Goal: Information Seeking & Learning: Learn about a topic

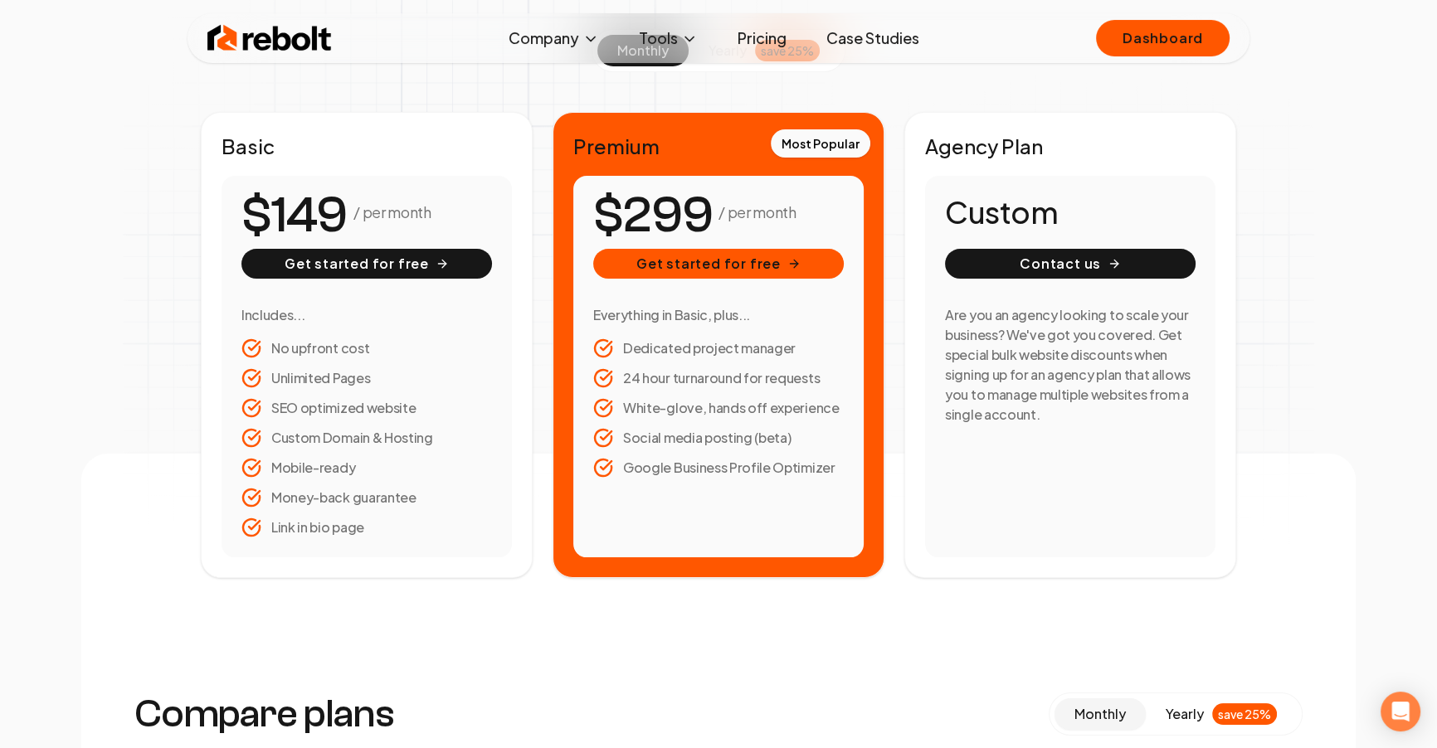
click at [857, 32] on link "Case Studies" at bounding box center [872, 38] width 119 height 33
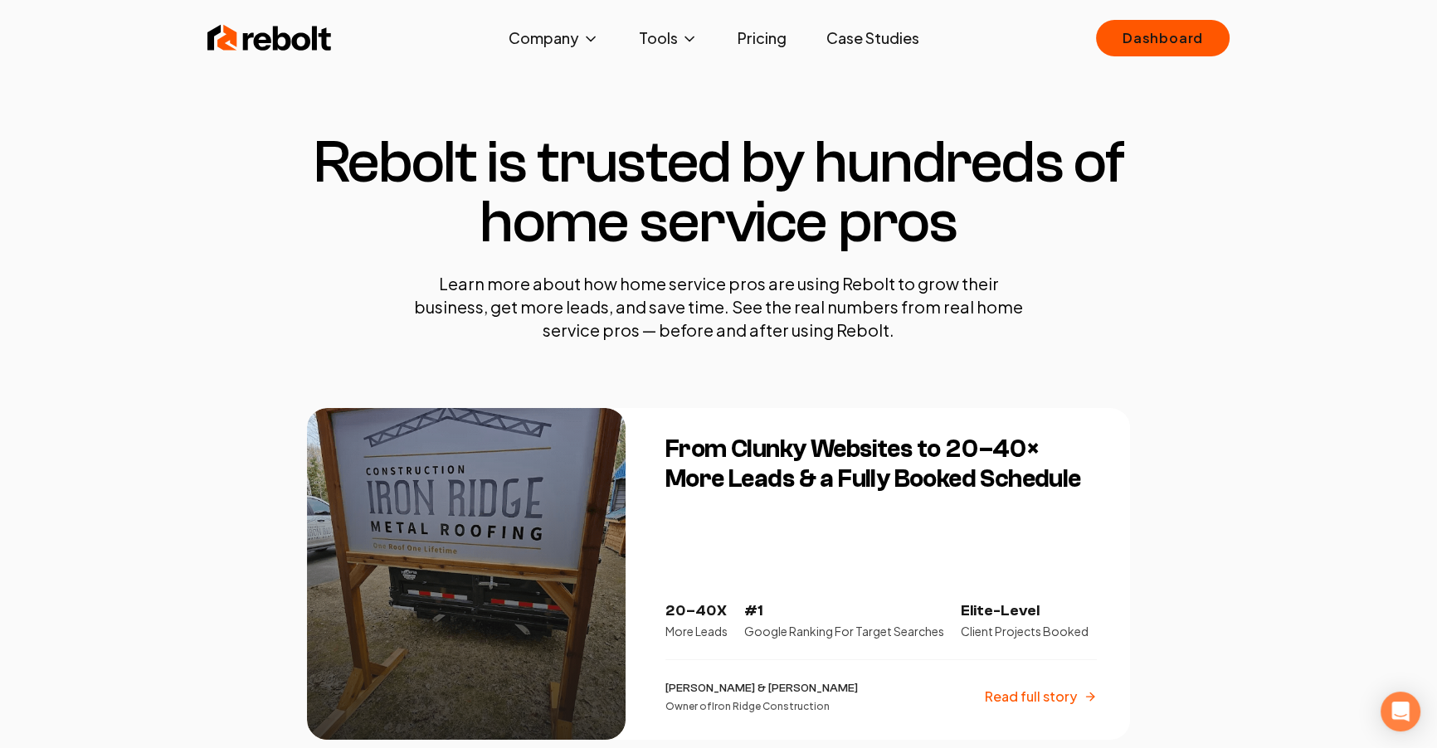
click at [333, 44] on div "Rebolt Company About Blog Jobs Tools Google Review QR Code Generator Google Bus…" at bounding box center [719, 38] width 1062 height 50
click at [303, 37] on img at bounding box center [269, 38] width 124 height 33
